Goal: Check status: Check status

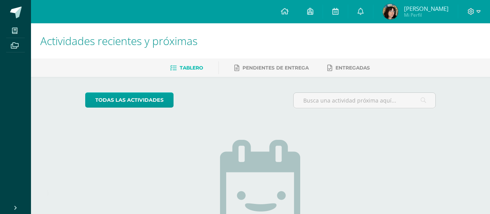
click at [384, 19] on span "Antonieta Abigail Mi Perfil" at bounding box center [415, 12] width 69 height 16
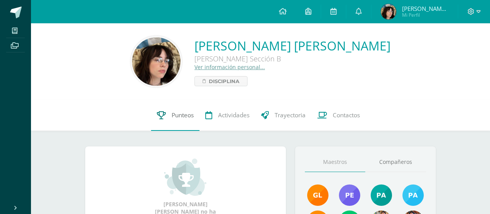
click at [162, 117] on icon at bounding box center [161, 115] width 9 height 8
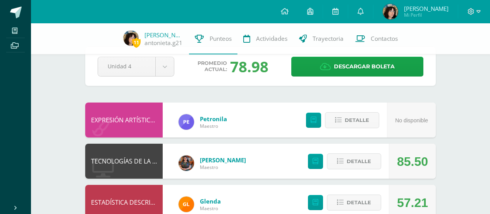
scroll to position [20, 0]
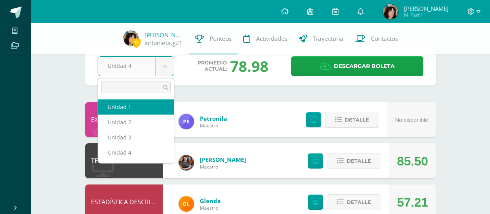
select select "Unidad 1"
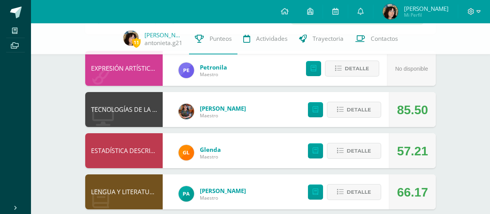
scroll to position [73, 0]
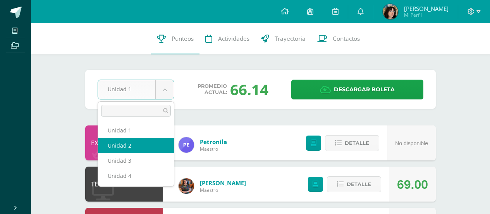
select select "Unidad 2"
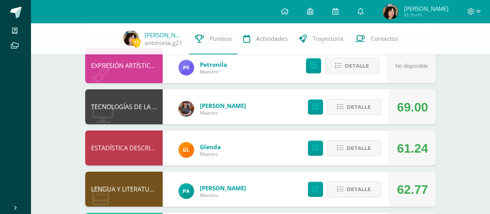
scroll to position [76, 0]
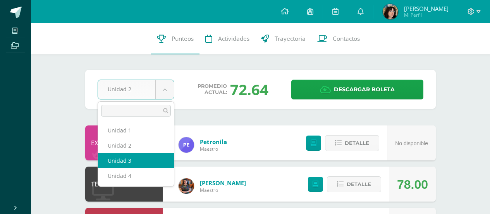
select select "Unidad 3"
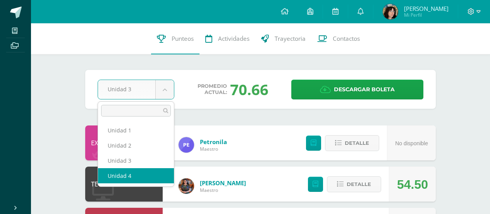
select select "Unidad 4"
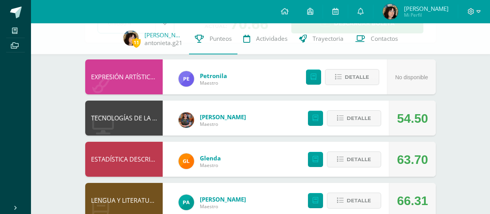
scroll to position [64, 0]
